Goal: Task Accomplishment & Management: Manage account settings

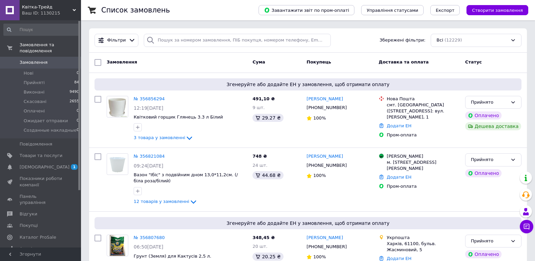
click at [43, 164] on span "[DEMOGRAPHIC_DATA]" at bounding box center [45, 167] width 50 height 6
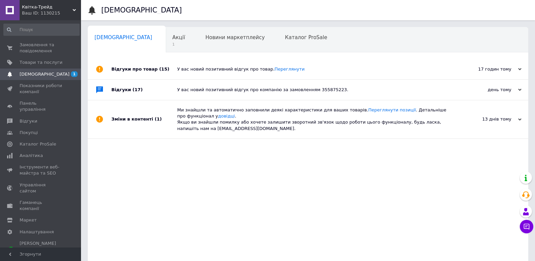
click at [172, 40] on span "Акції" at bounding box center [178, 37] width 13 height 6
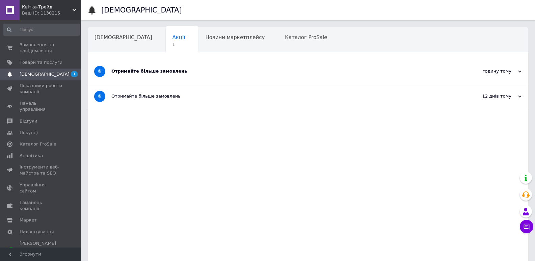
click at [154, 69] on div "Отримайте більше замовлень" at bounding box center [282, 71] width 342 height 6
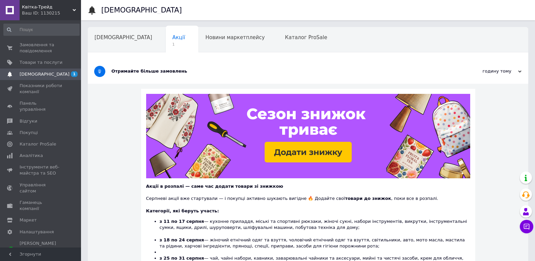
click at [109, 36] on span "[DEMOGRAPHIC_DATA]" at bounding box center [123, 37] width 58 height 6
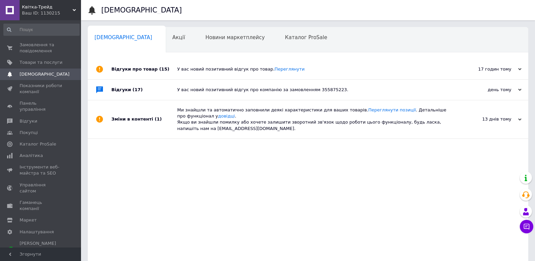
click at [41, 46] on span "Замовлення та повідомлення" at bounding box center [41, 48] width 43 height 12
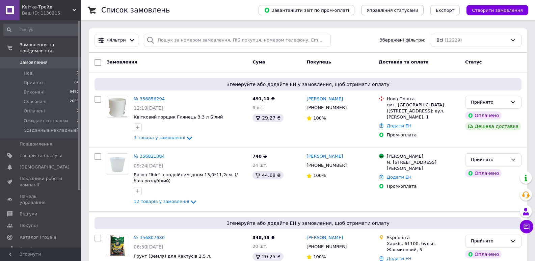
click at [28, 211] on span "Відгуки" at bounding box center [29, 214] width 18 height 6
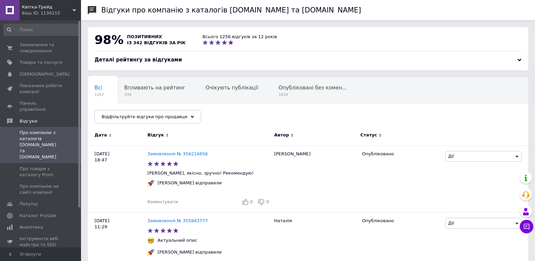
click at [37, 45] on span "Замовлення та повідомлення" at bounding box center [41, 48] width 43 height 12
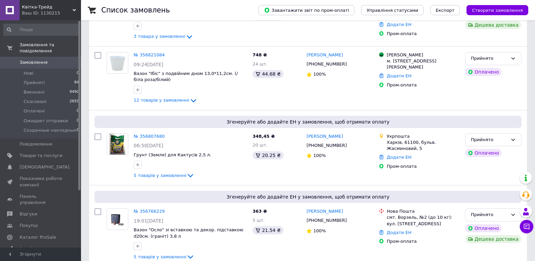
scroll to position [202, 0]
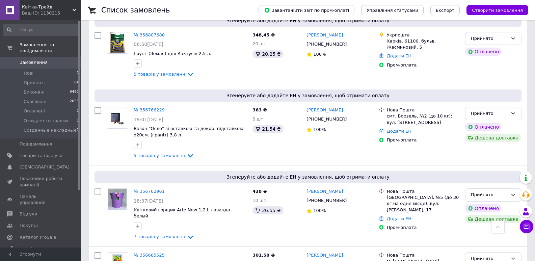
click at [188, 155] on icon at bounding box center [190, 155] width 5 height 3
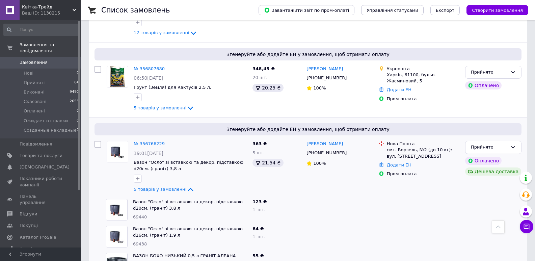
scroll to position [236, 0]
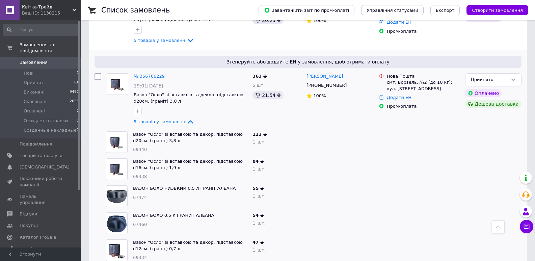
click at [186, 120] on icon at bounding box center [190, 122] width 8 height 8
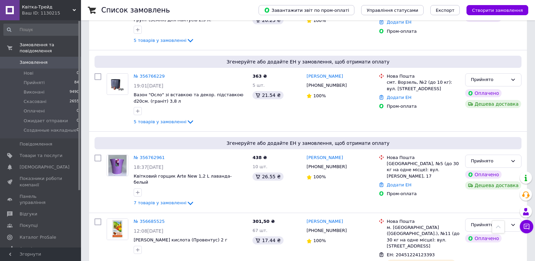
click at [186, 121] on icon at bounding box center [190, 122] width 8 height 8
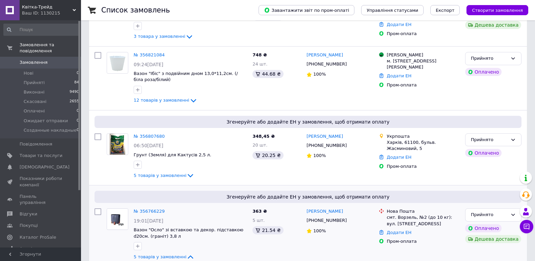
scroll to position [169, 0]
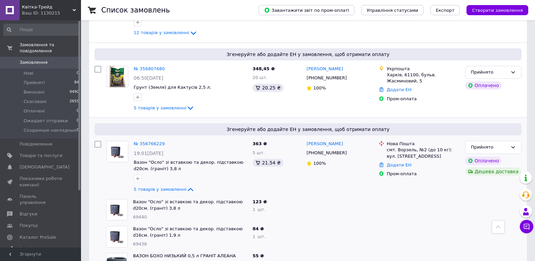
click at [186, 188] on icon at bounding box center [190, 189] width 8 height 8
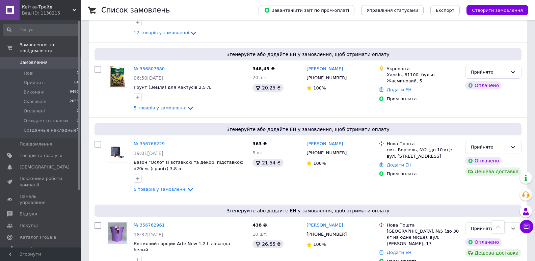
scroll to position [0, 0]
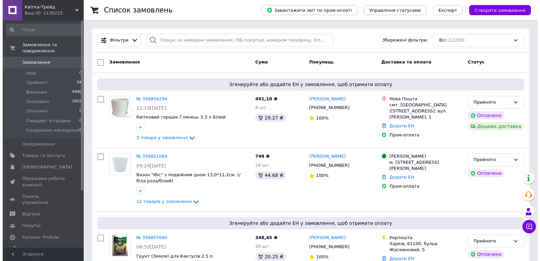
scroll to position [76, 0]
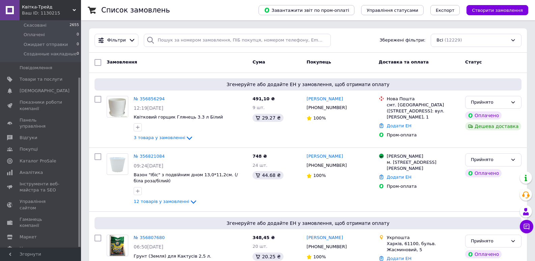
click at [47, 216] on span "Гаманець компанії" at bounding box center [41, 222] width 43 height 12
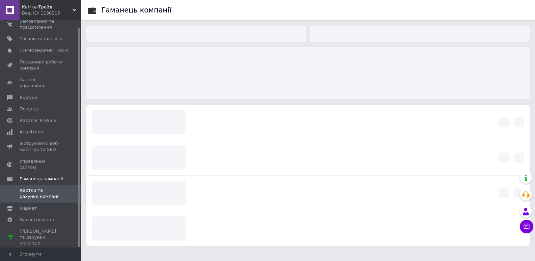
scroll to position [7, 0]
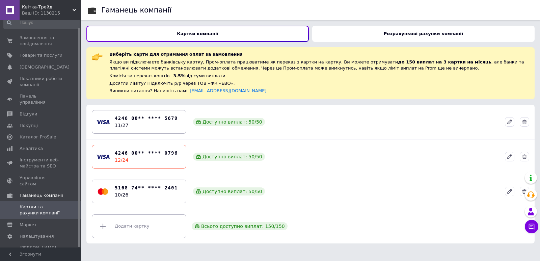
click at [409, 33] on b "Розрахункові рахунки компанії" at bounding box center [423, 33] width 79 height 5
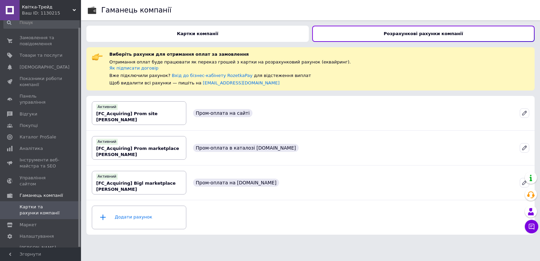
click at [33, 41] on span "Замовлення та повідомлення" at bounding box center [41, 41] width 43 height 12
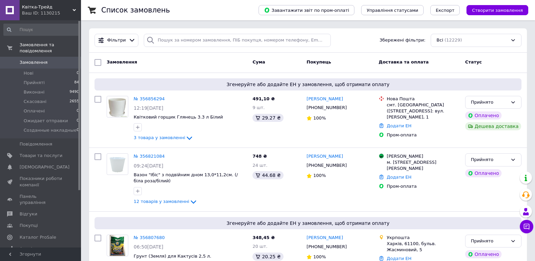
click at [36, 164] on span "[DEMOGRAPHIC_DATA]" at bounding box center [45, 167] width 50 height 6
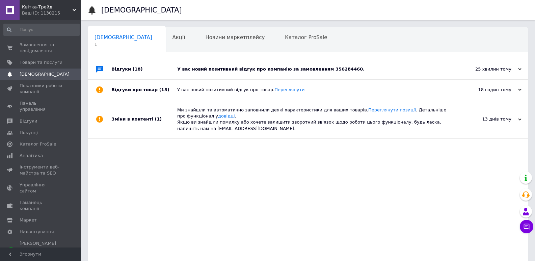
click at [303, 67] on div "У вас новий позитивний відгук про компанію за замовленням 356284460." at bounding box center [315, 69] width 277 height 6
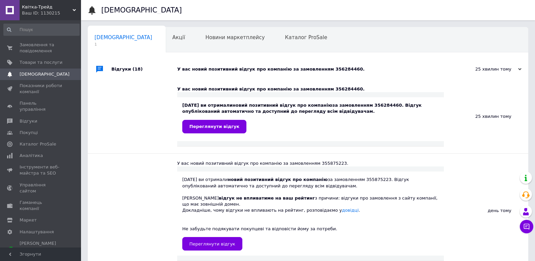
click at [214, 124] on span "Переглянути відгук" at bounding box center [214, 126] width 50 height 5
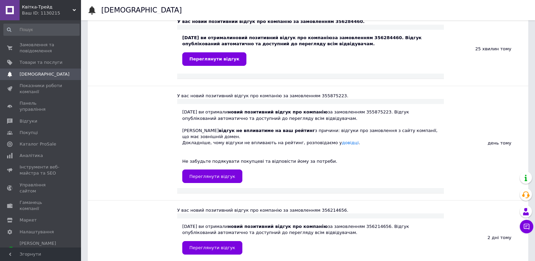
scroll to position [101, 0]
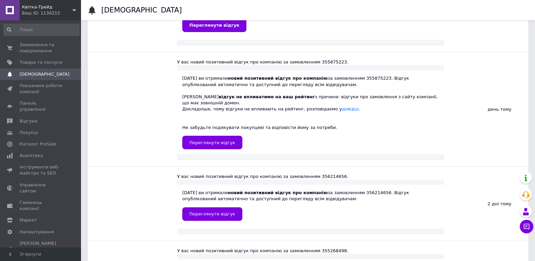
click at [214, 136] on link "Переглянути відгук" at bounding box center [212, 142] width 60 height 13
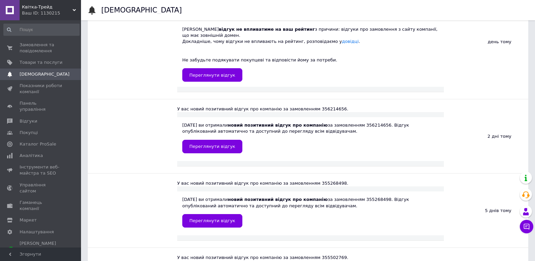
click at [215, 144] on span "Переглянути відгук" at bounding box center [212, 146] width 46 height 5
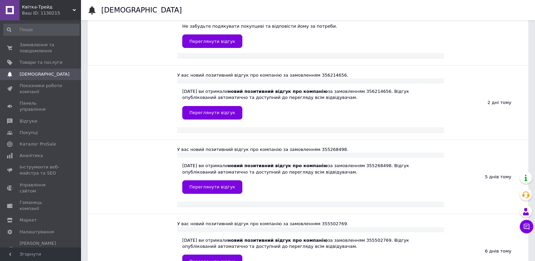
scroll to position [236, 0]
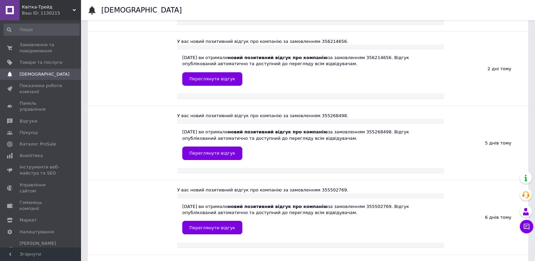
click at [206, 150] on span "Переглянути відгук" at bounding box center [212, 152] width 46 height 5
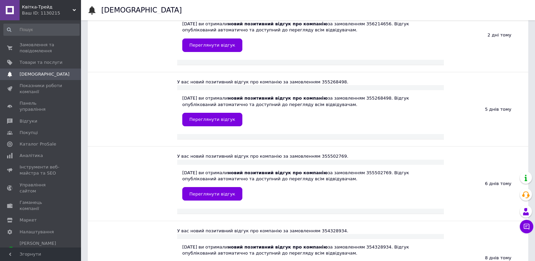
scroll to position [304, 0]
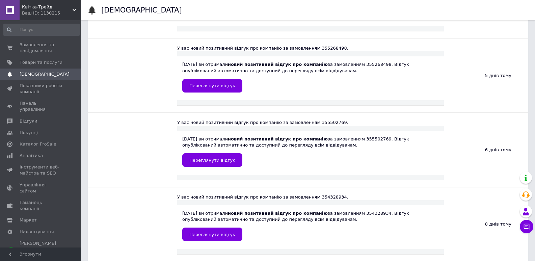
click at [217, 158] on span "Переглянути відгук" at bounding box center [212, 160] width 46 height 5
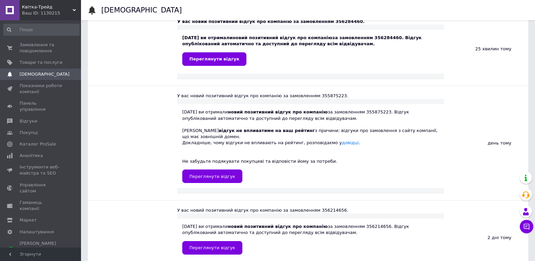
scroll to position [101, 0]
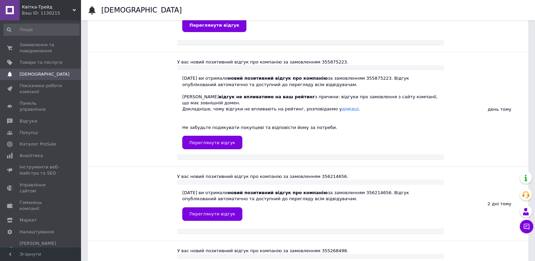
click at [209, 140] on span "Переглянути відгук" at bounding box center [212, 142] width 46 height 5
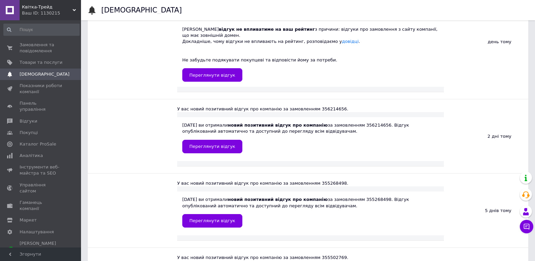
click at [208, 140] on link "Переглянути відгук" at bounding box center [212, 146] width 60 height 13
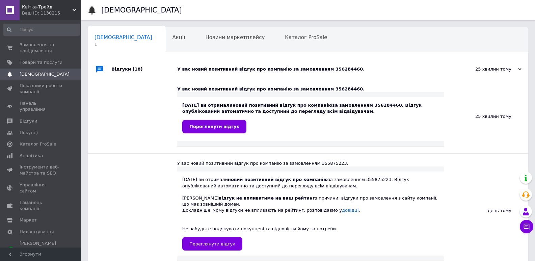
click at [205, 38] on span "Новини маркетплейсу" at bounding box center [234, 37] width 59 height 6
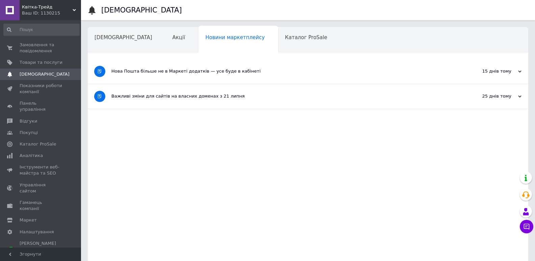
click at [30, 46] on span "Замовлення та повідомлення" at bounding box center [41, 48] width 43 height 12
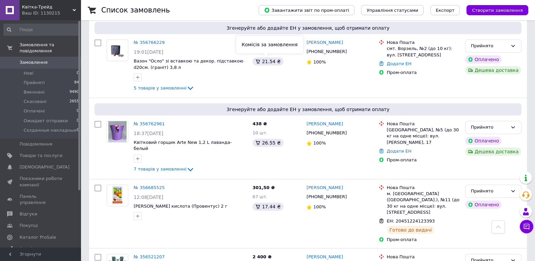
scroll to position [135, 0]
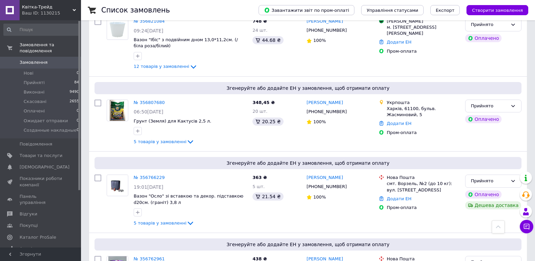
click at [145, 100] on link "№ 356807680" at bounding box center [149, 102] width 31 height 5
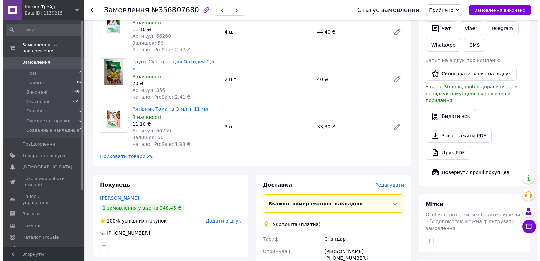
scroll to position [236, 0]
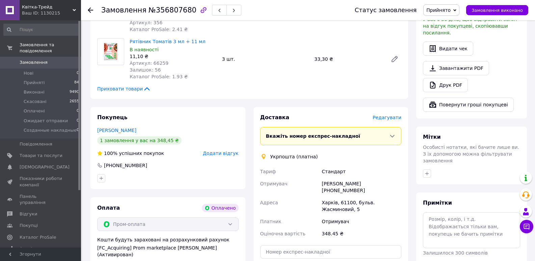
click at [394, 115] on span "Редагувати" at bounding box center [386, 117] width 29 height 5
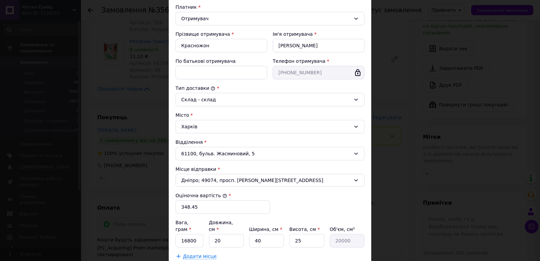
scroll to position [161, 0]
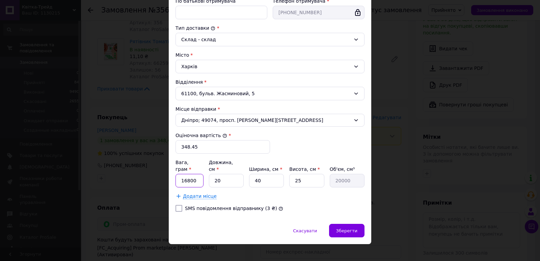
click at [198, 174] on input "16800" at bounding box center [189, 180] width 28 height 13
type input "1"
type input "14000"
click at [226, 174] on input "20" at bounding box center [226, 180] width 35 height 13
type input "2"
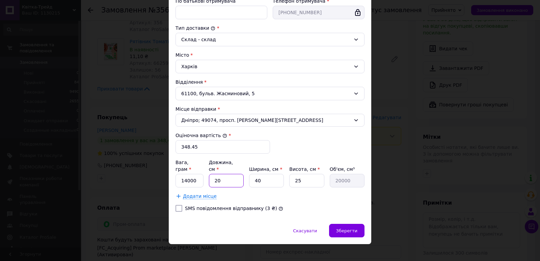
type input "2000"
type input "5"
type input "5000"
type input "58"
type input "58000"
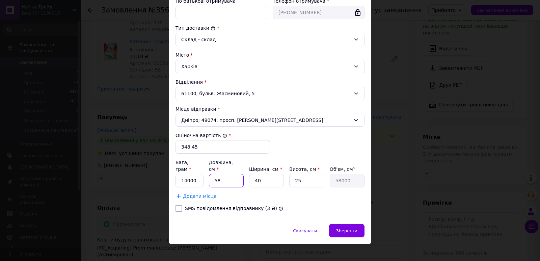
type input "58"
click at [266, 174] on input "40" at bounding box center [266, 180] width 35 height 13
type input "4"
type input "5800"
type input "3"
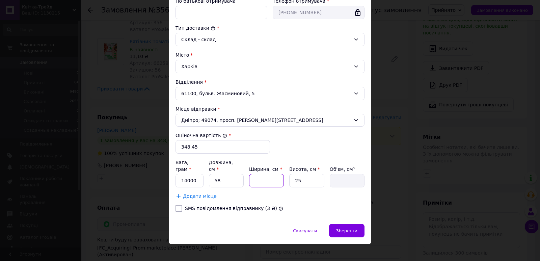
type input "4350"
type input "32"
type input "46400"
type input "32"
click at [307, 174] on input "25" at bounding box center [306, 180] width 35 height 13
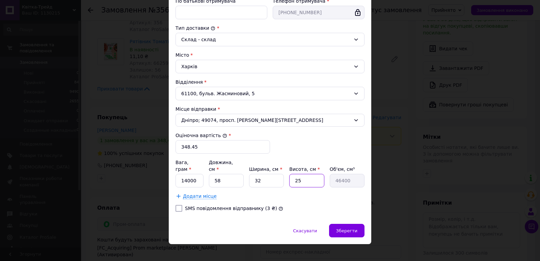
type input "2"
type input "3712"
type input "21"
type input "38976"
type input "21"
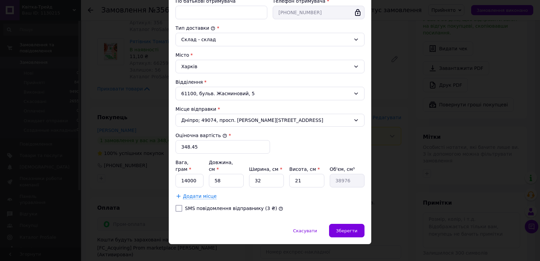
click at [179, 205] on input "SMS повідомлення відправнику (3 ₴)" at bounding box center [178, 208] width 7 height 7
checkbox input "true"
click at [351, 228] on span "Зберегти" at bounding box center [346, 230] width 21 height 5
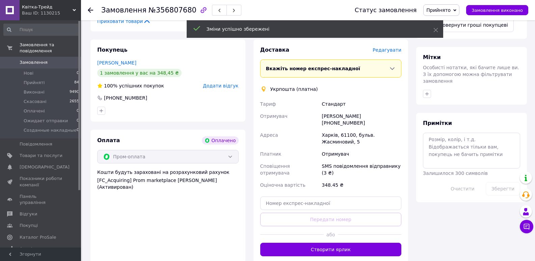
scroll to position [337, 0]
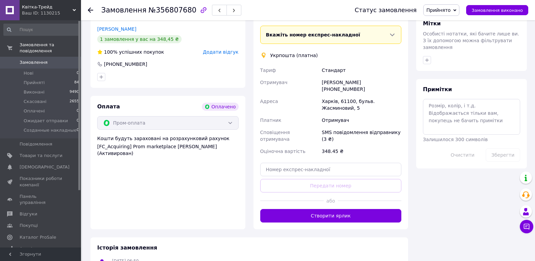
click at [335, 209] on button "Створити ярлик" at bounding box center [330, 215] width 141 height 13
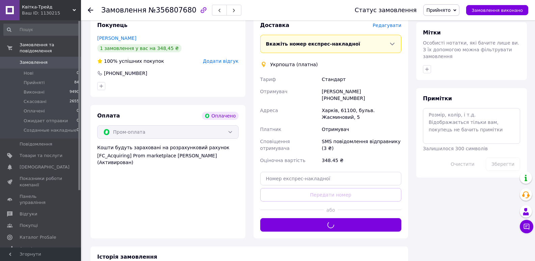
scroll to position [294, 0]
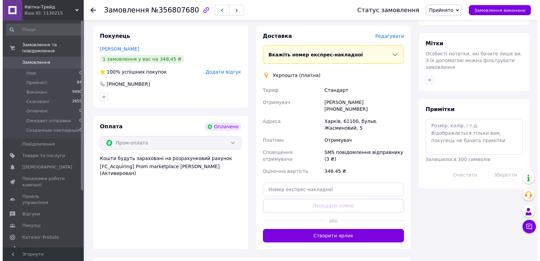
scroll to position [284, 0]
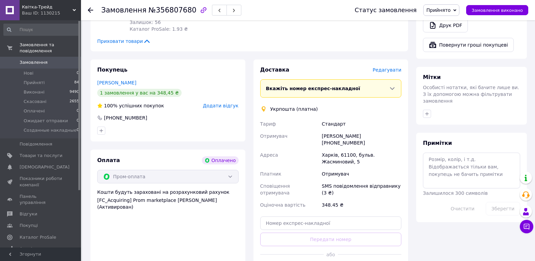
click at [391, 67] on span "Редагувати" at bounding box center [386, 69] width 29 height 5
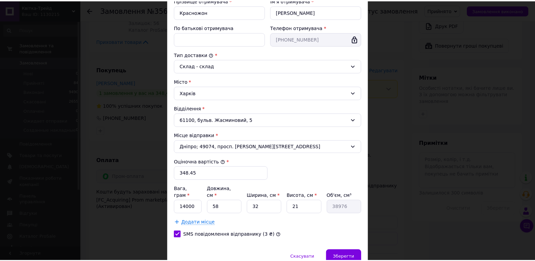
scroll to position [161, 0]
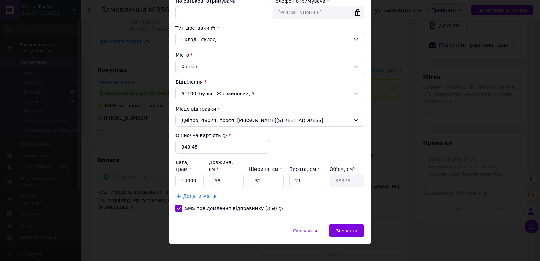
click at [350, 228] on span "Зберегти" at bounding box center [346, 230] width 21 height 5
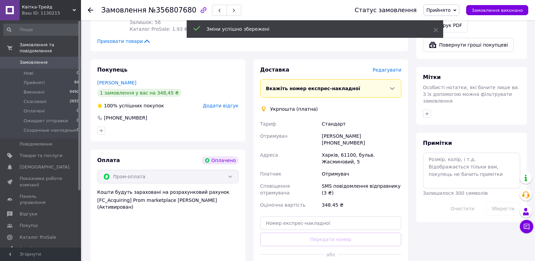
scroll to position [351, 0]
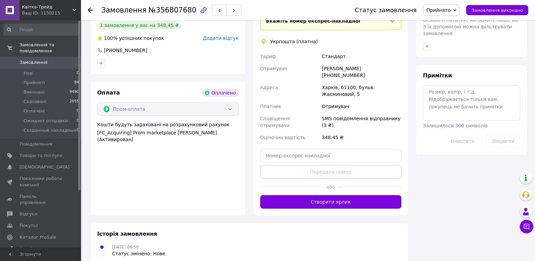
click at [321, 195] on button "Створити ярлик" at bounding box center [330, 201] width 141 height 13
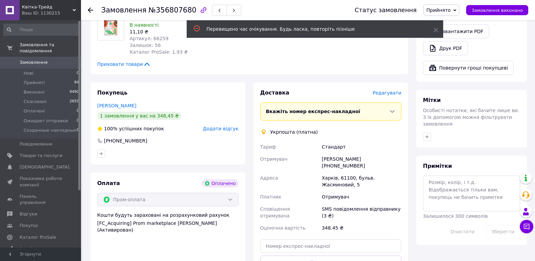
scroll to position [294, 0]
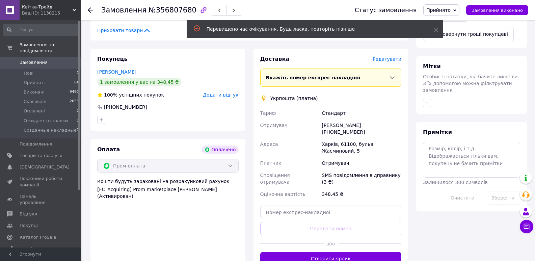
click at [332, 252] on button "Створити ярлик" at bounding box center [330, 258] width 141 height 13
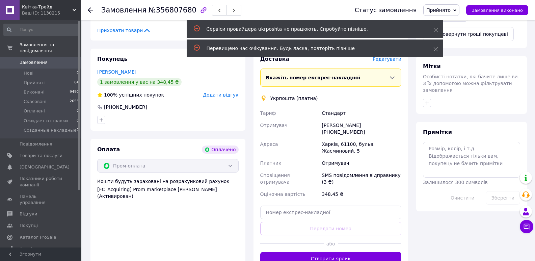
click at [434, 29] on icon at bounding box center [435, 30] width 5 height 5
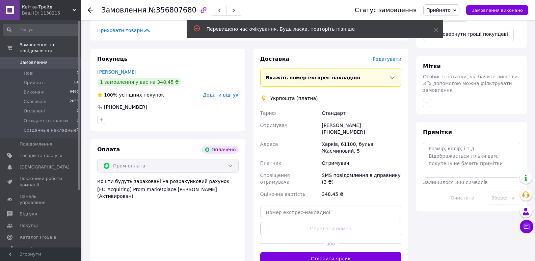
drag, startPoint x: 434, startPoint y: 31, endPoint x: 387, endPoint y: 26, distance: 47.8
click at [434, 31] on icon at bounding box center [435, 30] width 5 height 5
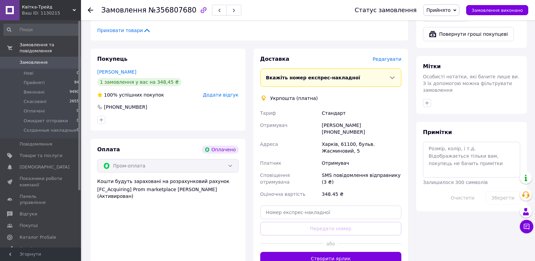
scroll to position [193, 0]
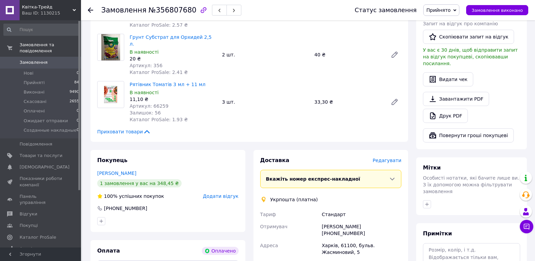
click at [92, 10] on use at bounding box center [90, 9] width 5 height 5
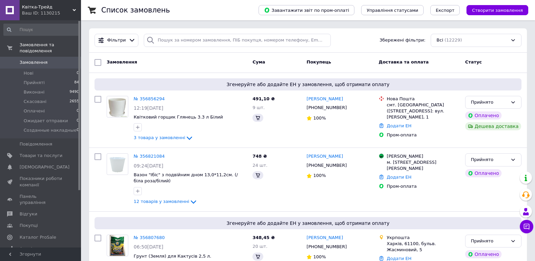
scroll to position [34, 0]
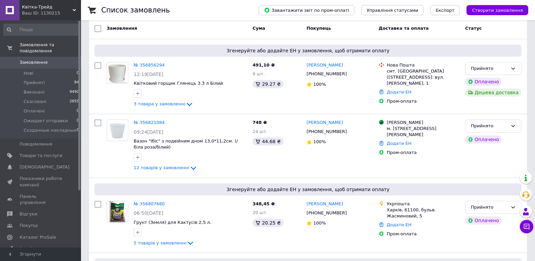
click at [152, 120] on link "№ 356821084" at bounding box center [149, 122] width 31 height 5
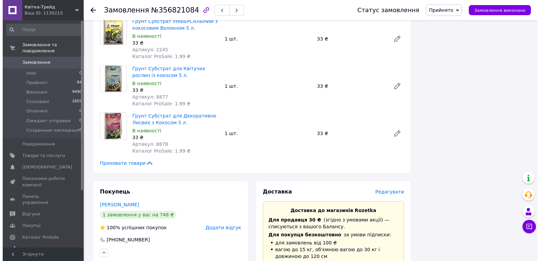
scroll to position [573, 0]
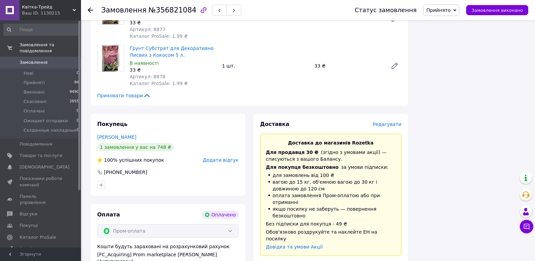
click at [389, 124] on span "Редагувати" at bounding box center [386, 123] width 29 height 5
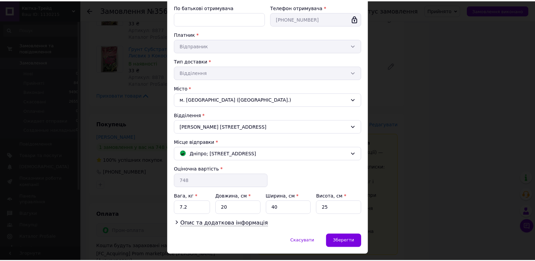
scroll to position [118, 0]
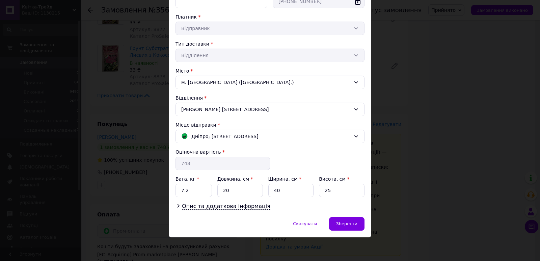
click at [277, 135] on div "Дніпро; Калинова вул., 3" at bounding box center [265, 136] width 173 height 7
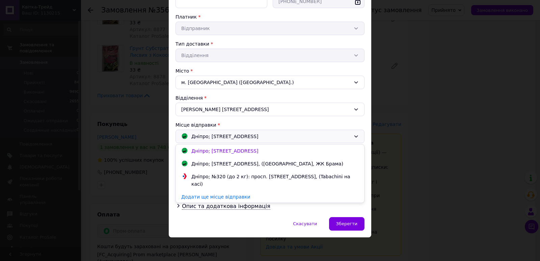
click at [260, 164] on div "Дніпро; Володимирська, 1, (Слобожанське, ЖК Брама)" at bounding box center [267, 163] width 155 height 7
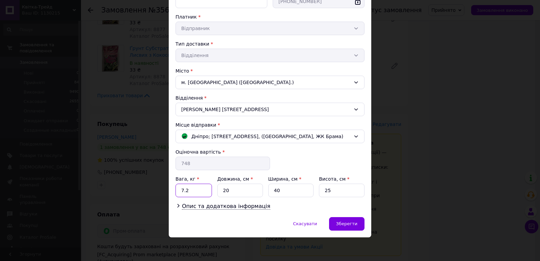
click at [198, 193] on input "7.2" at bounding box center [193, 189] width 36 height 13
type input "7"
type input "14"
click at [231, 192] on input "20" at bounding box center [240, 189] width 46 height 13
type input "2"
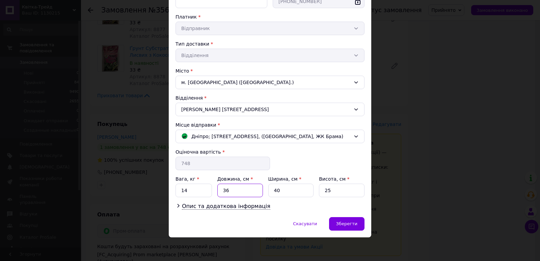
type input "36"
click at [281, 189] on input "40" at bounding box center [291, 189] width 46 height 13
type input "4"
type input "36"
click at [342, 189] on input "25" at bounding box center [342, 189] width 46 height 13
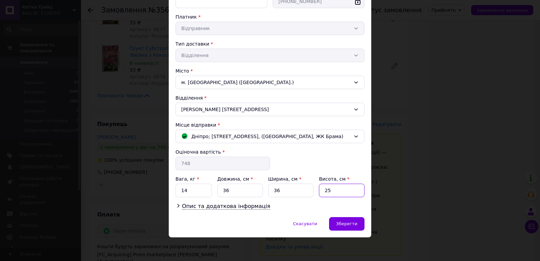
type input "2"
type input "45"
click at [349, 224] on span "Зберегти" at bounding box center [346, 223] width 21 height 5
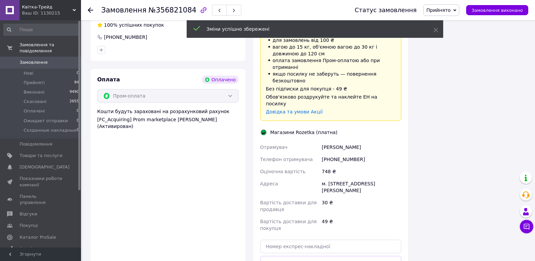
scroll to position [776, 0]
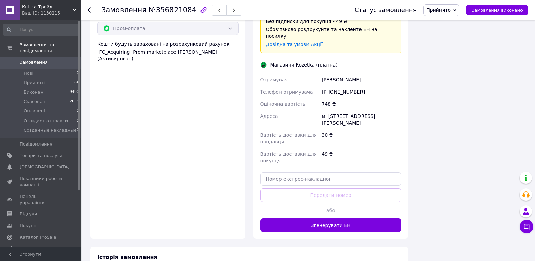
click at [331, 218] on button "Згенерувати ЕН" at bounding box center [330, 224] width 141 height 13
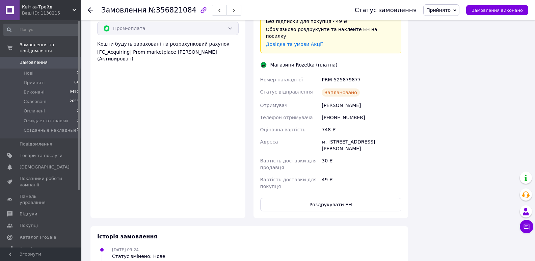
click at [330, 198] on button "Роздрукувати ЕН" at bounding box center [330, 204] width 141 height 13
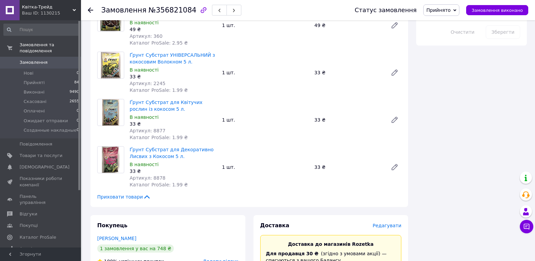
scroll to position [337, 0]
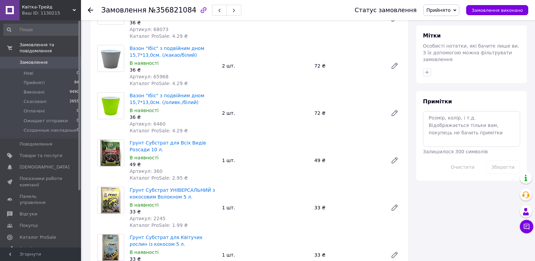
click at [91, 8] on icon at bounding box center [90, 9] width 5 height 5
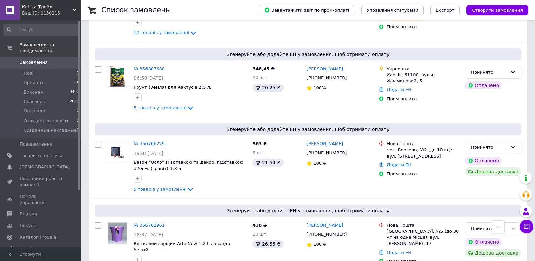
scroll to position [236, 0]
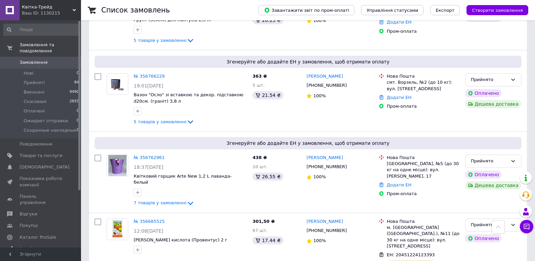
click at [151, 156] on link "№ 356762961" at bounding box center [149, 157] width 31 height 5
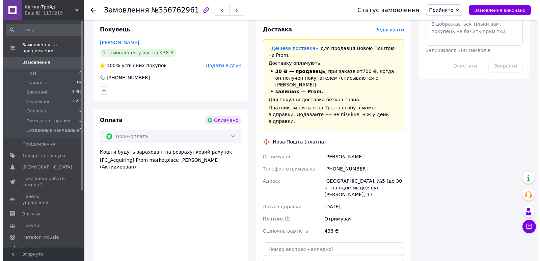
scroll to position [337, 0]
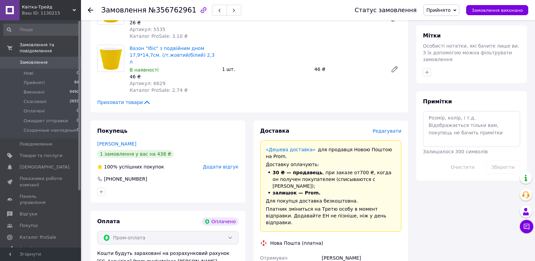
click at [394, 128] on span "Редагувати" at bounding box center [386, 130] width 29 height 5
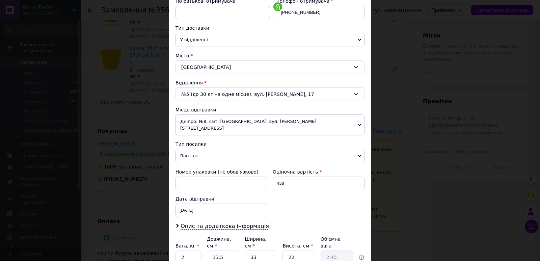
scroll to position [187, 0]
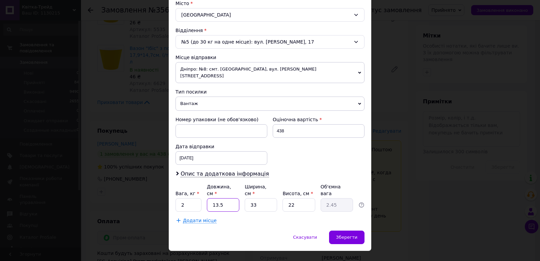
click at [224, 198] on input "13.5" at bounding box center [223, 204] width 32 height 13
type input "13."
type input "2.36"
type input "1"
type input "0.18"
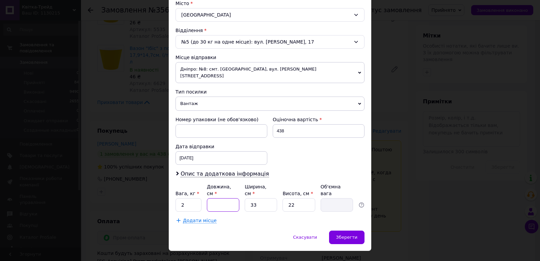
type input "3"
type input "0.54"
type input "39"
type input "7.08"
type input "39"
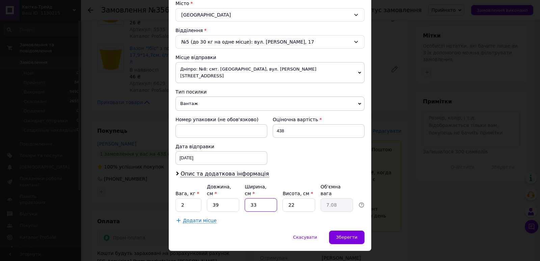
click at [259, 198] on input "33" at bounding box center [261, 204] width 32 height 13
type input "3"
type input "0.64"
type input "2"
type input "0.43"
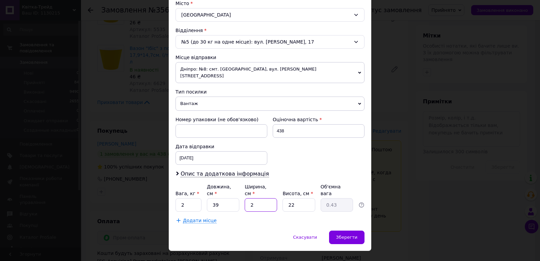
type input "29"
type input "6.22"
type input "29"
click at [301, 198] on input "22" at bounding box center [298, 204] width 32 height 13
type input "2"
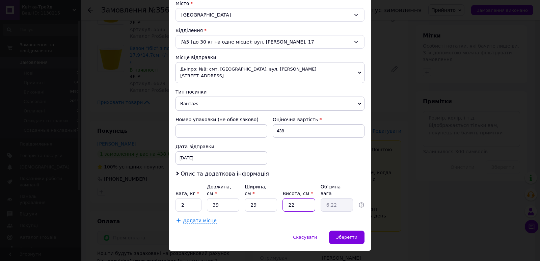
type input "0.57"
type input "24"
type input "6.79"
type input "24"
click at [343, 234] on span "Зберегти" at bounding box center [346, 236] width 21 height 5
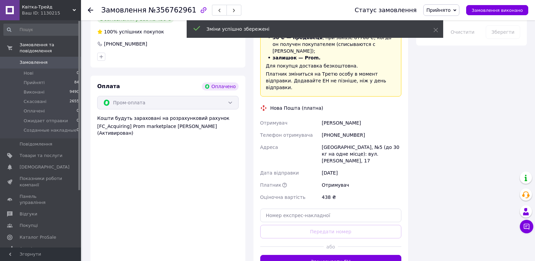
scroll to position [506, 0]
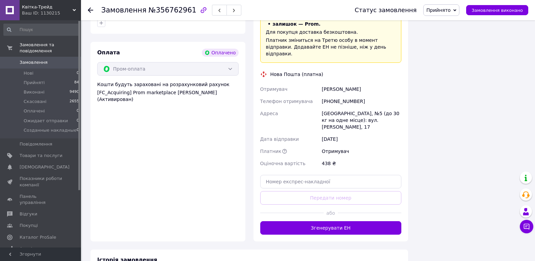
click at [325, 221] on button "Згенерувати ЕН" at bounding box center [330, 227] width 141 height 13
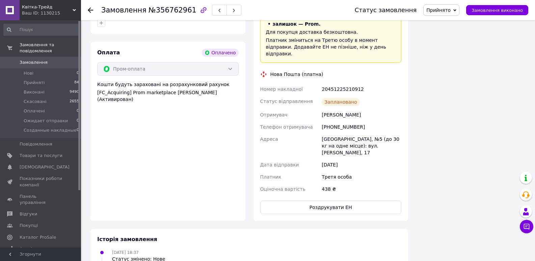
click at [325, 200] on button "Роздрукувати ЕН" at bounding box center [330, 206] width 141 height 13
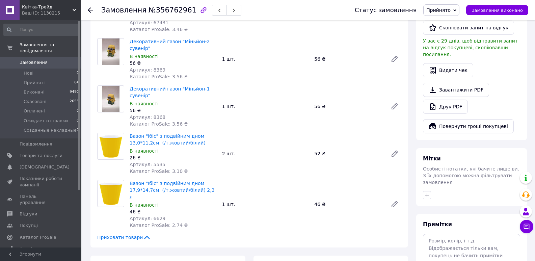
scroll to position [0, 0]
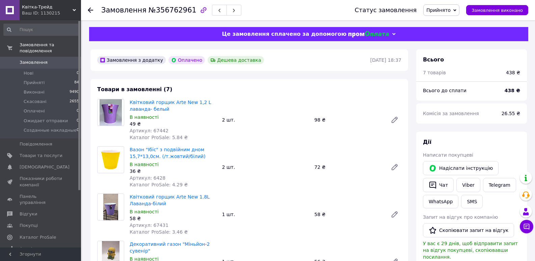
click at [92, 9] on icon at bounding box center [90, 9] width 5 height 5
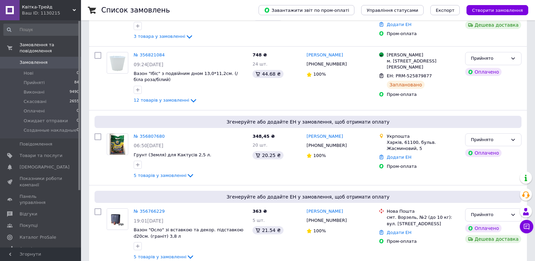
scroll to position [169, 0]
click at [149, 134] on link "№ 356807680" at bounding box center [149, 136] width 31 height 5
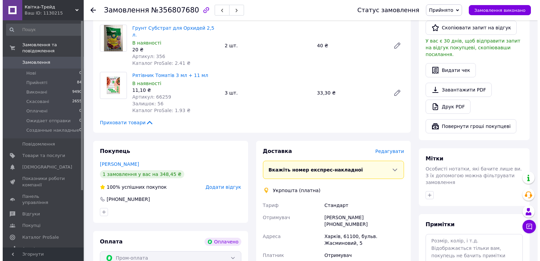
scroll to position [270, 0]
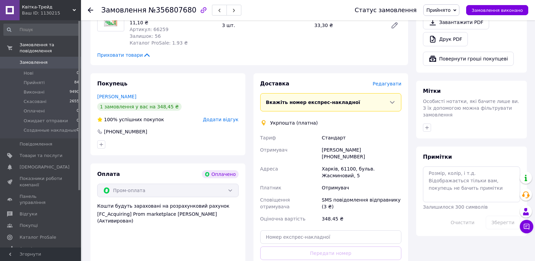
click at [389, 81] on span "Редагувати" at bounding box center [386, 83] width 29 height 5
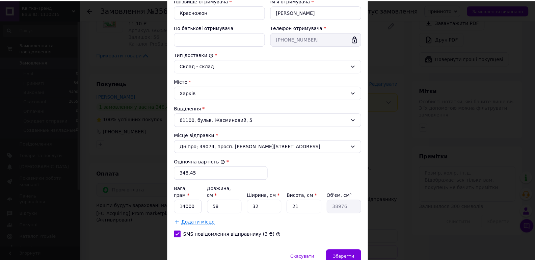
scroll to position [161, 0]
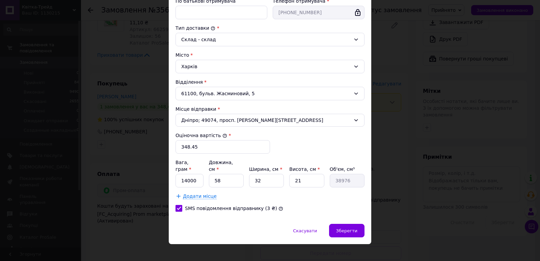
click at [343, 228] on span "Зберегти" at bounding box center [346, 230] width 21 height 5
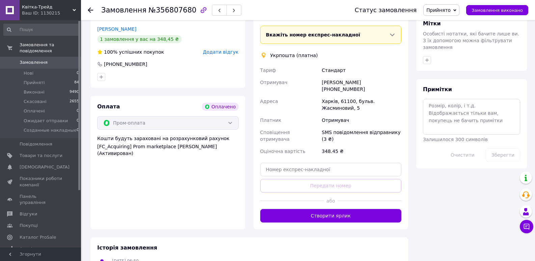
scroll to position [371, 0]
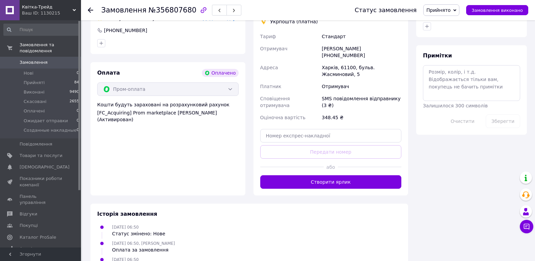
click at [325, 175] on button "Створити ярлик" at bounding box center [330, 181] width 141 height 13
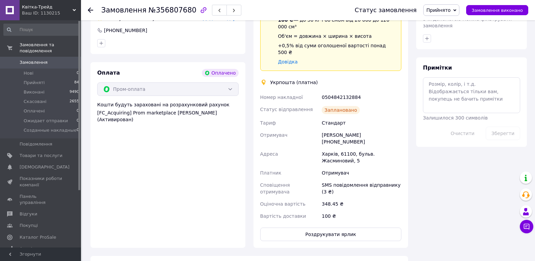
click at [332, 227] on button "Роздрукувати ярлик" at bounding box center [330, 233] width 141 height 13
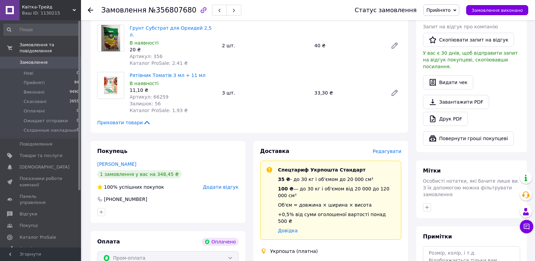
scroll to position [169, 0]
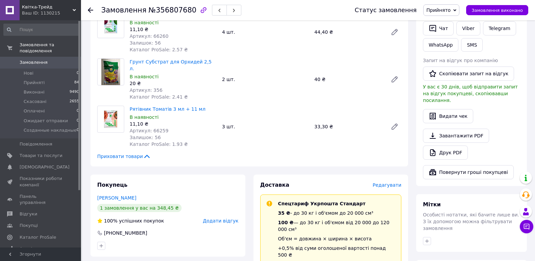
click at [90, 7] on icon at bounding box center [90, 9] width 5 height 5
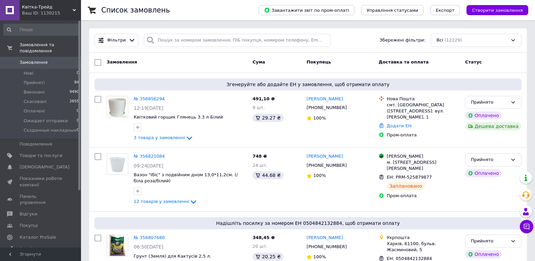
click at [31, 164] on span "[DEMOGRAPHIC_DATA]" at bounding box center [45, 167] width 50 height 6
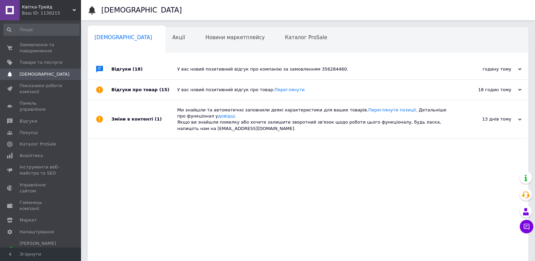
click at [129, 87] on div "Відгуки про товар (15)" at bounding box center [144, 90] width 66 height 20
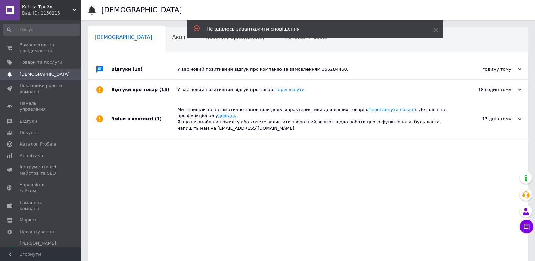
click at [435, 28] on icon at bounding box center [435, 30] width 5 height 5
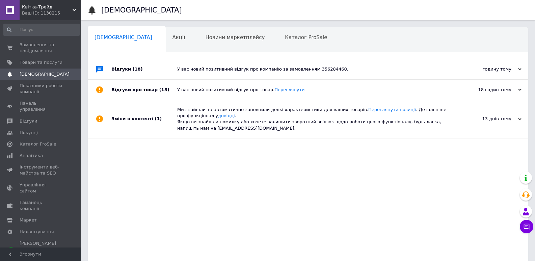
click at [142, 89] on div "Відгуки про товар (15)" at bounding box center [144, 90] width 66 height 20
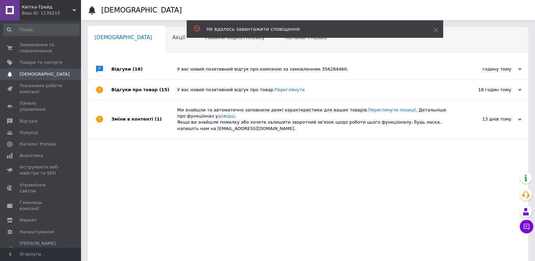
drag, startPoint x: 435, startPoint y: 29, endPoint x: 427, endPoint y: 29, distance: 7.8
click at [434, 29] on icon at bounding box center [435, 30] width 5 height 5
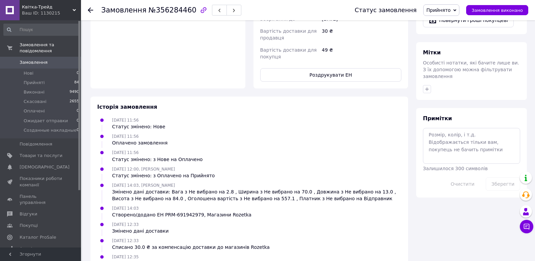
scroll to position [376, 0]
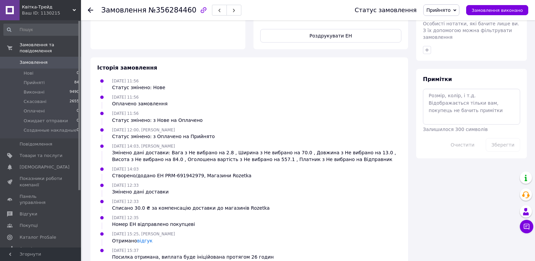
click at [145, 238] on link "відгук" at bounding box center [145, 240] width 16 height 5
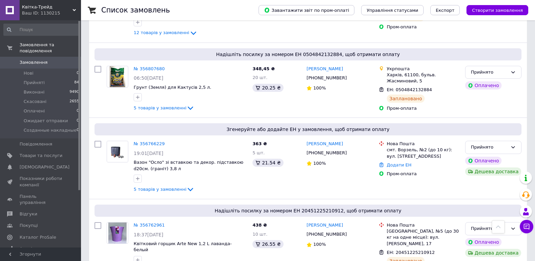
scroll to position [202, 0]
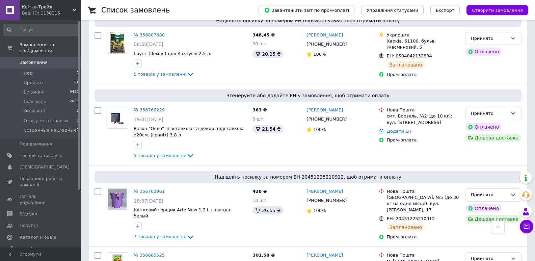
click at [186, 155] on icon at bounding box center [190, 155] width 8 height 8
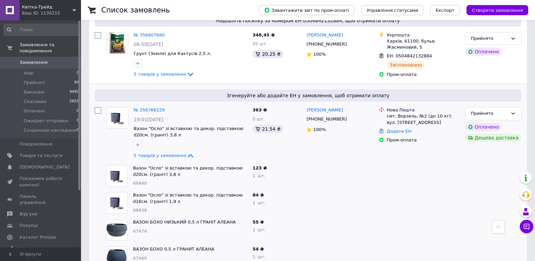
click at [186, 153] on icon at bounding box center [190, 155] width 8 height 8
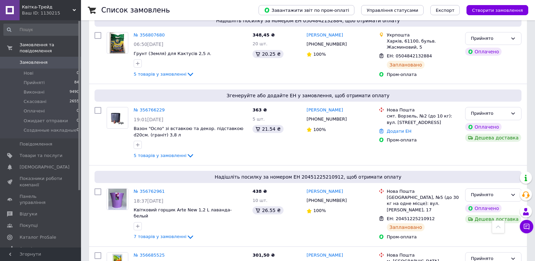
click at [157, 155] on span "5 товарів у замовленні" at bounding box center [160, 155] width 53 height 5
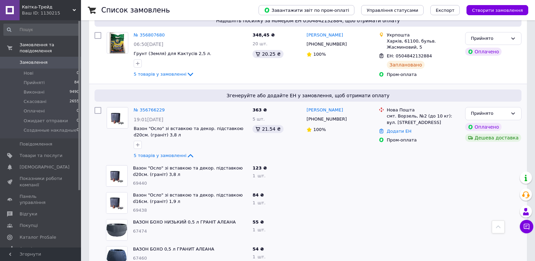
click at [157, 155] on span "5 товарів у замовленні" at bounding box center [160, 155] width 53 height 5
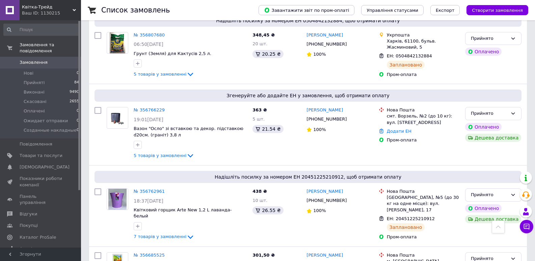
click at [186, 155] on icon at bounding box center [190, 155] width 8 height 8
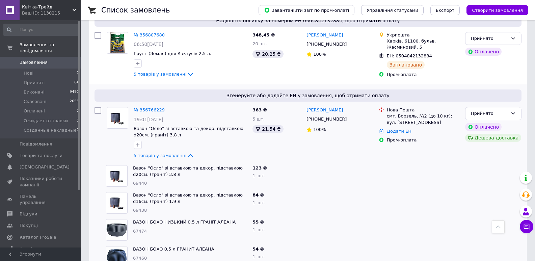
click at [188, 155] on icon at bounding box center [190, 155] width 5 height 3
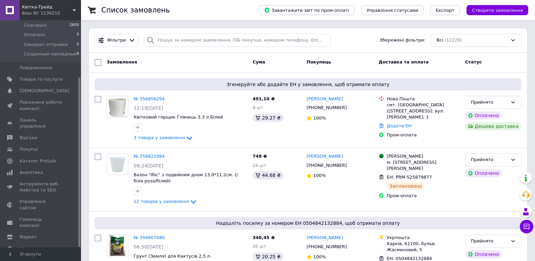
scroll to position [169, 0]
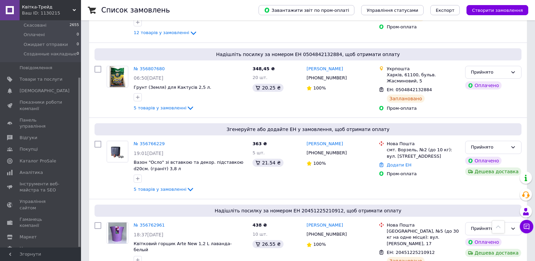
click at [54, 216] on span "Гаманець компанії" at bounding box center [41, 222] width 43 height 12
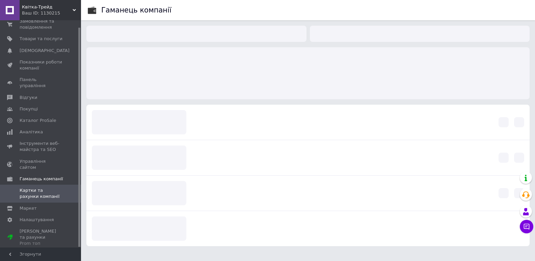
scroll to position [7, 0]
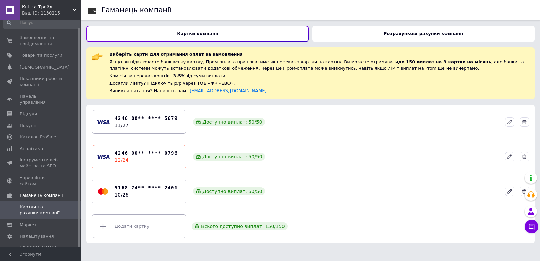
click at [423, 32] on b "Розрахункові рахунки компанії" at bounding box center [423, 33] width 79 height 5
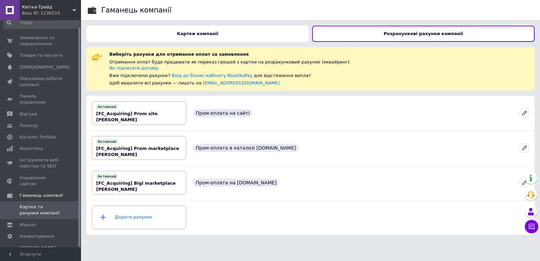
click at [191, 32] on b "Картки компанії" at bounding box center [197, 33] width 41 height 5
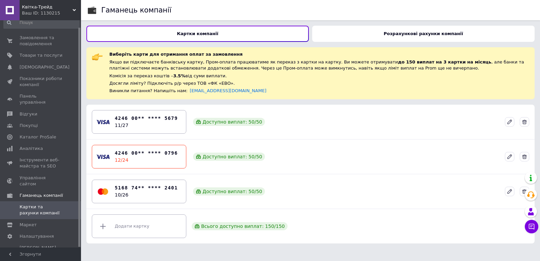
click at [38, 36] on span "Замовлення та повідомлення" at bounding box center [41, 41] width 43 height 12
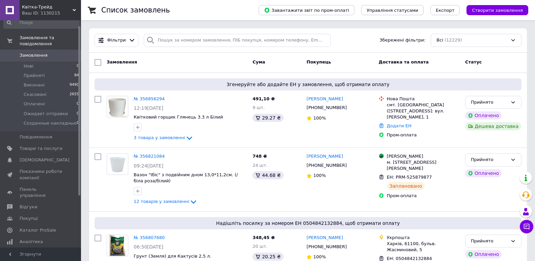
click at [153, 155] on link "№ 356821084" at bounding box center [149, 155] width 31 height 5
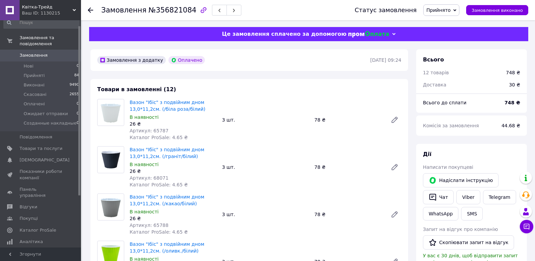
click at [92, 9] on icon at bounding box center [90, 9] width 5 height 5
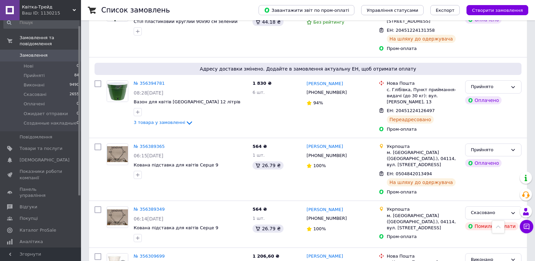
scroll to position [776, 0]
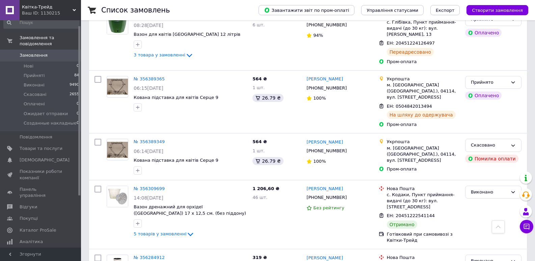
click at [151, 186] on link "№ 356309699" at bounding box center [149, 188] width 31 height 5
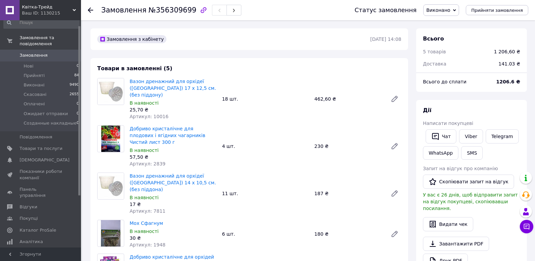
click at [91, 11] on icon at bounding box center [90, 9] width 5 height 5
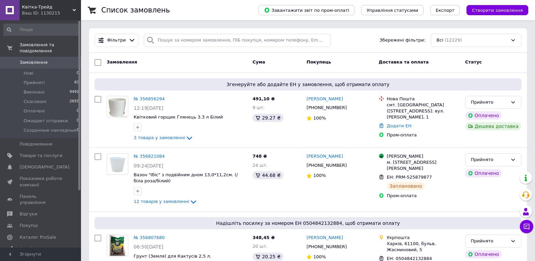
click at [40, 152] on span "Товари та послуги" at bounding box center [41, 155] width 43 height 6
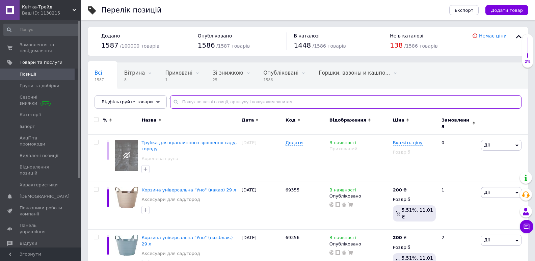
click at [213, 106] on input "text" at bounding box center [345, 101] width 351 height 13
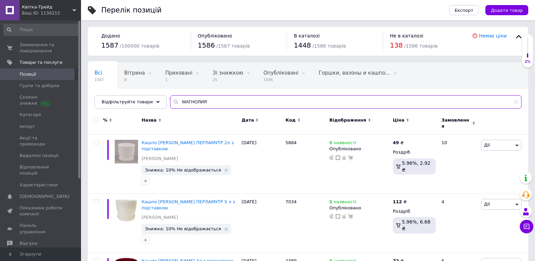
type input "МАГНОЛИЯ"
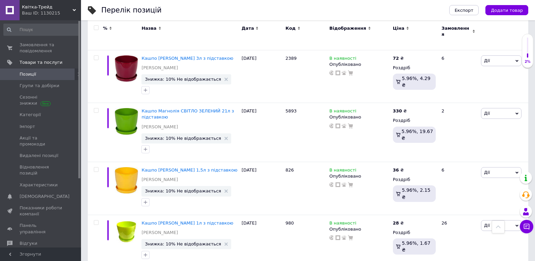
scroll to position [101, 0]
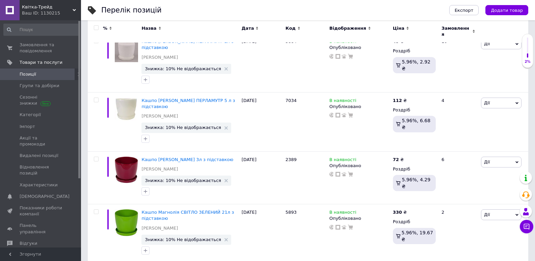
click at [25, 40] on link "Замовлення та повідомлення 0 0" at bounding box center [41, 48] width 83 height 18
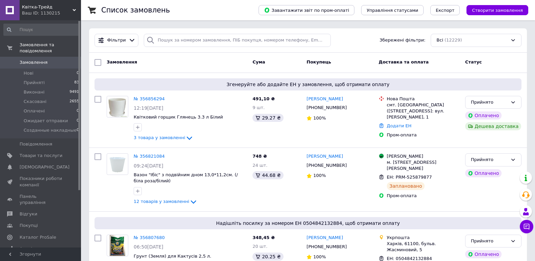
click at [148, 99] on link "№ 356856294" at bounding box center [149, 98] width 31 height 5
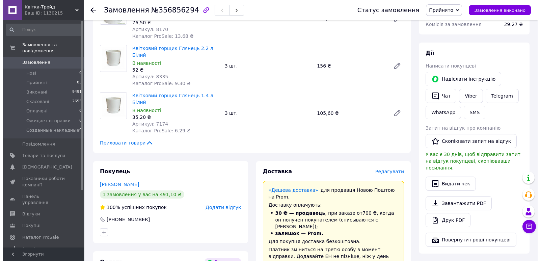
scroll to position [135, 0]
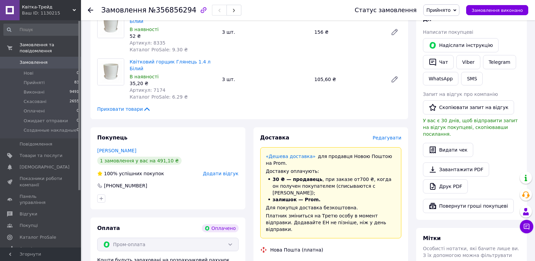
click at [389, 135] on span "Редагувати" at bounding box center [386, 137] width 29 height 5
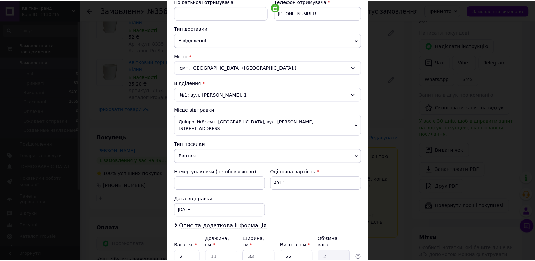
scroll to position [187, 0]
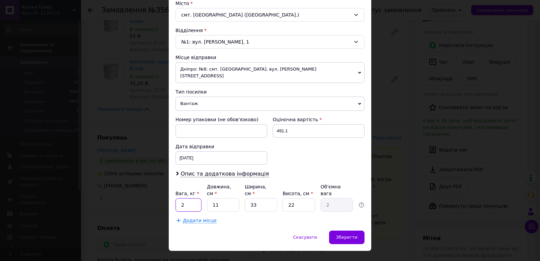
click at [196, 198] on input "2" at bounding box center [188, 204] width 26 height 13
type input "3"
type input "2"
click at [221, 198] on input "11" at bounding box center [223, 204] width 32 height 13
type input "1"
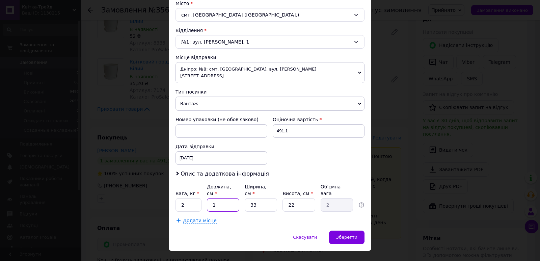
type input "0.18"
type input "3"
type input "0.54"
type input "39"
type input "7.08"
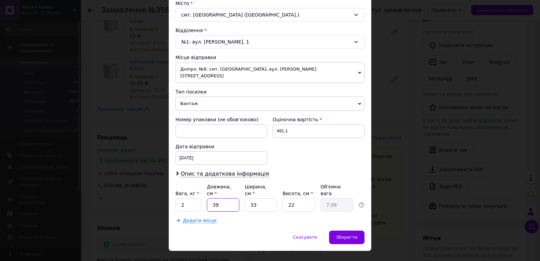
type input "39"
click at [262, 198] on input "33" at bounding box center [261, 204] width 32 height 13
type input "3"
type input "0.64"
type input "2"
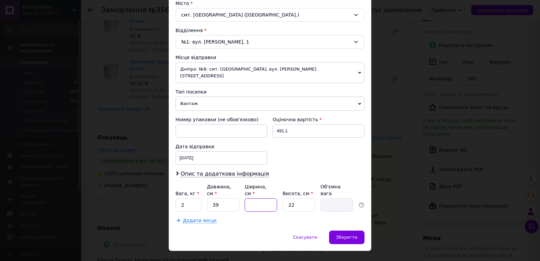
type input "0.43"
type input "28"
type input "6.01"
type input "2"
type input "0.43"
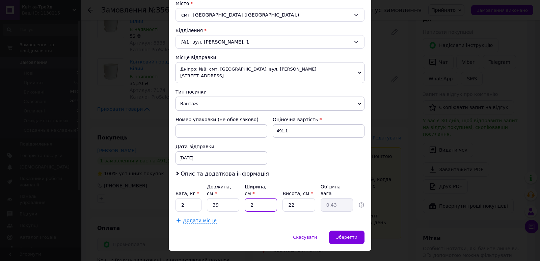
type input "29"
type input "6.22"
type input "29"
click at [301, 198] on input "22" at bounding box center [298, 204] width 32 height 13
type input "2"
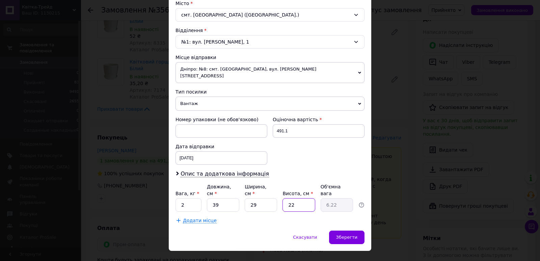
type input "0.57"
type input "24"
type input "6.79"
type input "24"
click at [354, 234] on span "Зберегти" at bounding box center [346, 236] width 21 height 5
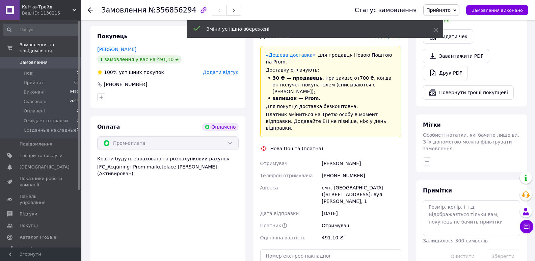
scroll to position [304, 0]
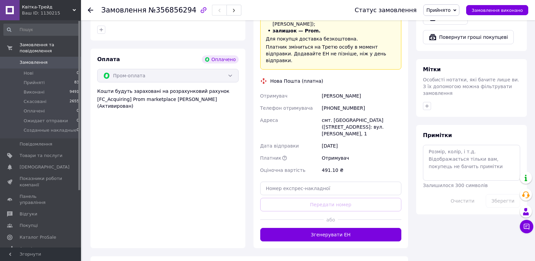
click at [329, 228] on button "Згенерувати ЕН" at bounding box center [330, 234] width 141 height 13
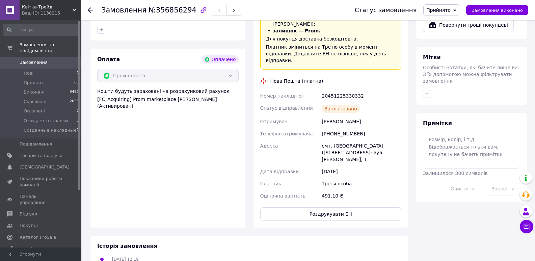
click at [328, 207] on button "Роздрукувати ЕН" at bounding box center [330, 213] width 141 height 13
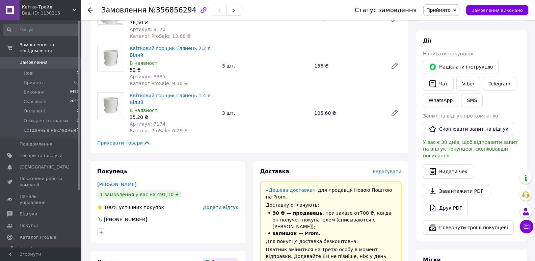
scroll to position [0, 0]
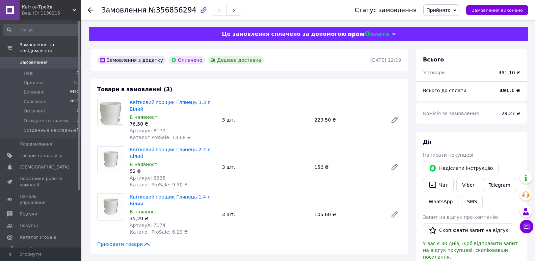
click at [90, 11] on icon at bounding box center [90, 9] width 5 height 5
